Goal: Information Seeking & Learning: Learn about a topic

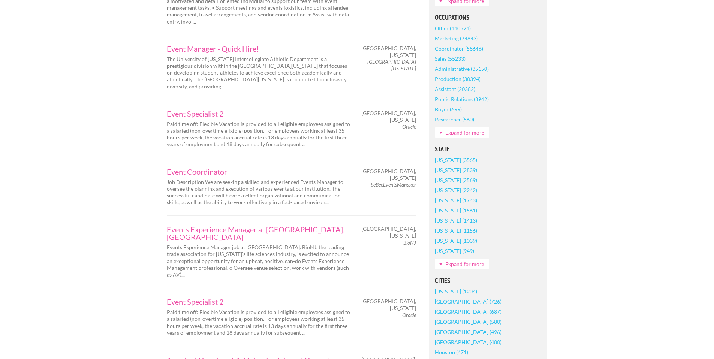
scroll to position [390, 0]
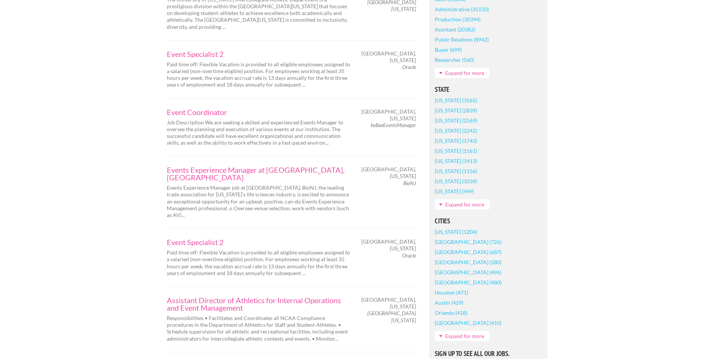
click at [460, 201] on link "Expand for more" at bounding box center [462, 205] width 55 height 10
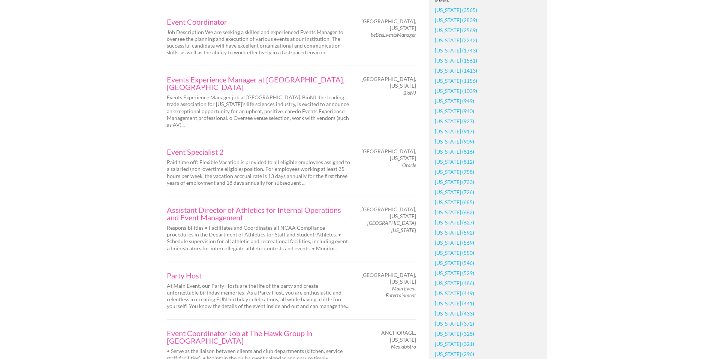
scroll to position [486, 0]
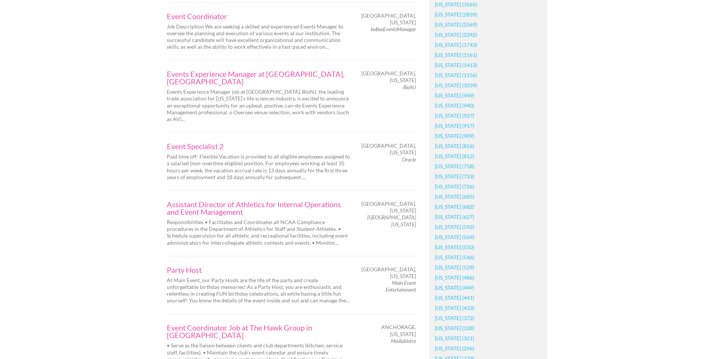
click at [451, 300] on link "[US_STATE] (441)" at bounding box center [454, 298] width 39 height 10
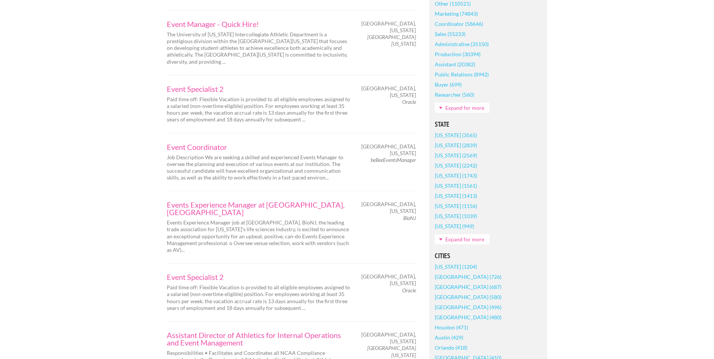
scroll to position [356, 0]
click at [460, 241] on link "Expand for more" at bounding box center [462, 239] width 55 height 10
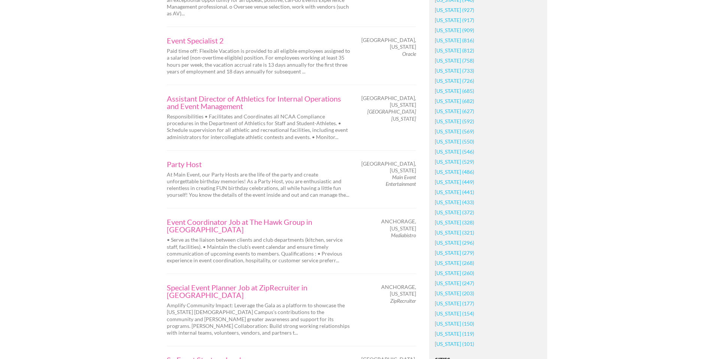
scroll to position [594, 0]
click at [443, 189] on link "[US_STATE] (441)" at bounding box center [454, 190] width 39 height 10
